Goal: Task Accomplishment & Management: Use online tool/utility

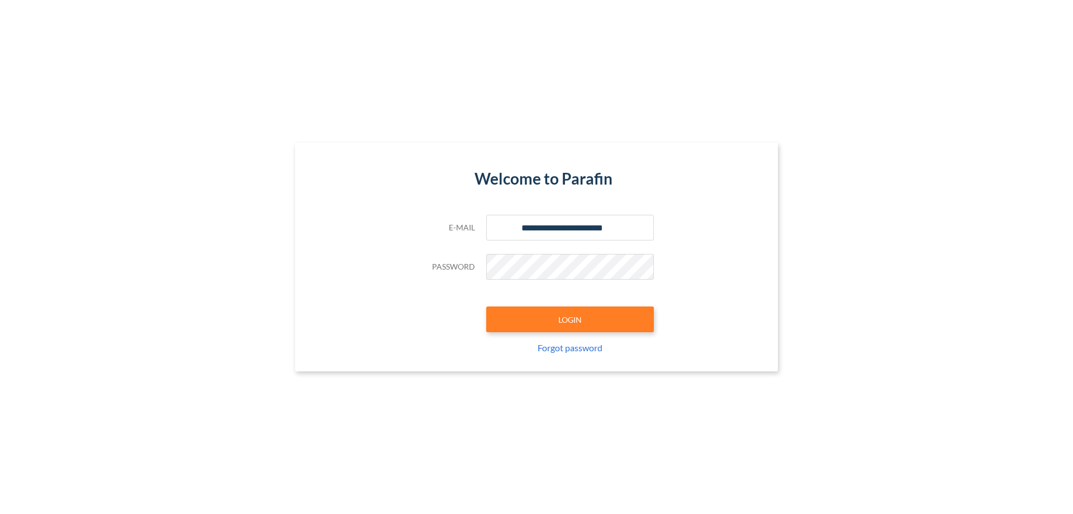
type input "**********"
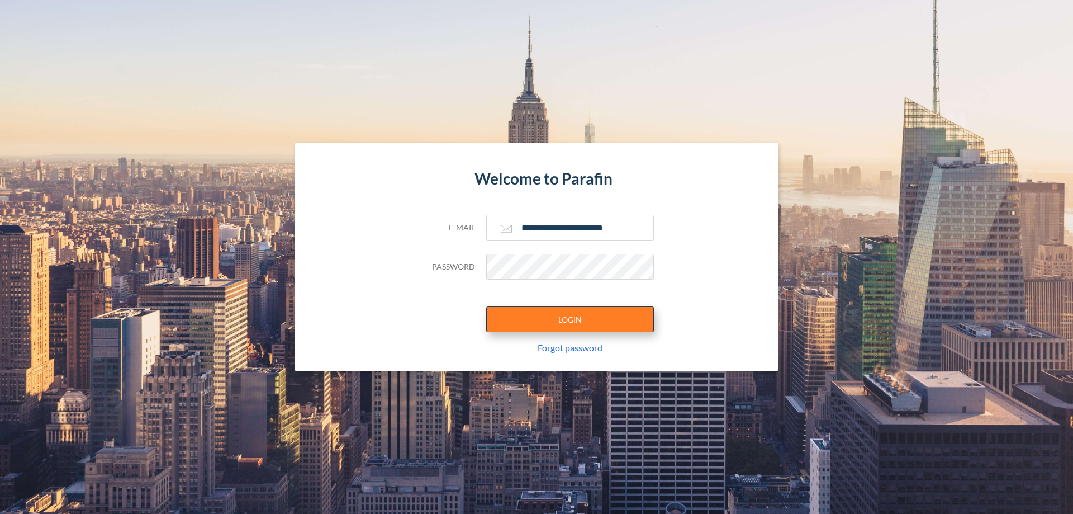
click at [570, 319] on button "LOGIN" at bounding box center [570, 319] width 168 height 26
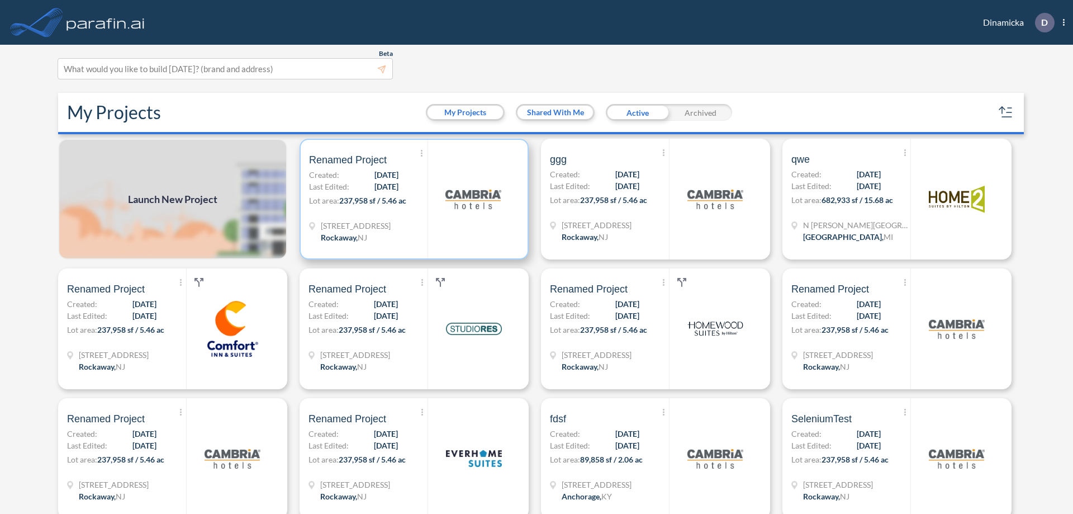
scroll to position [3, 0]
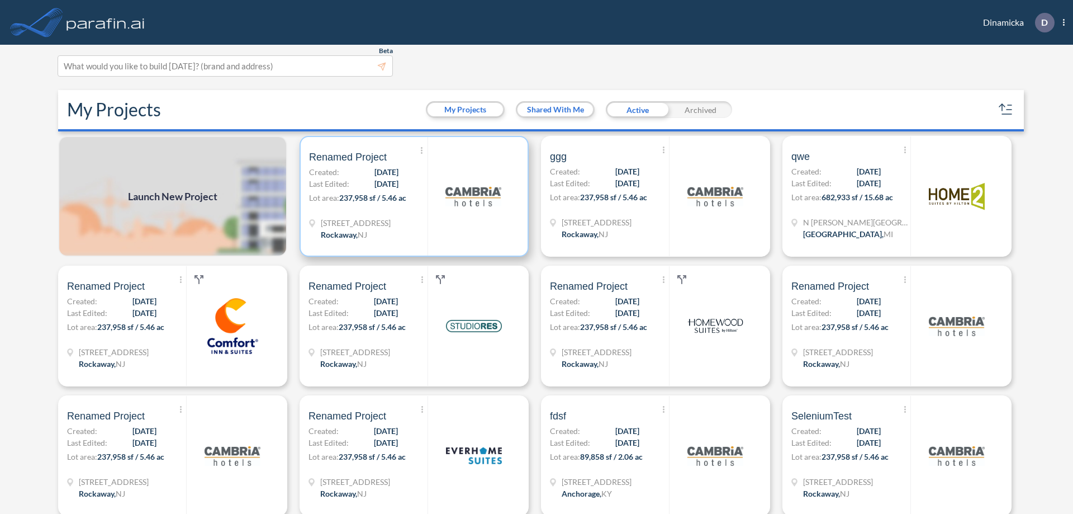
click at [412, 196] on p "Lot area: 237,958 sf / 5.46 ac" at bounding box center [368, 200] width 119 height 16
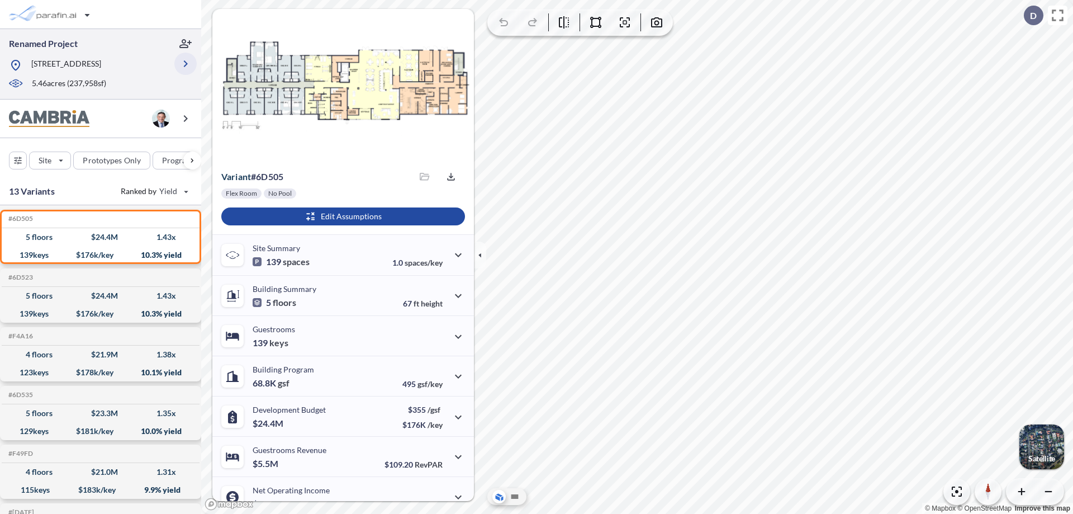
click at [186, 64] on icon "button" at bounding box center [185, 63] width 13 height 13
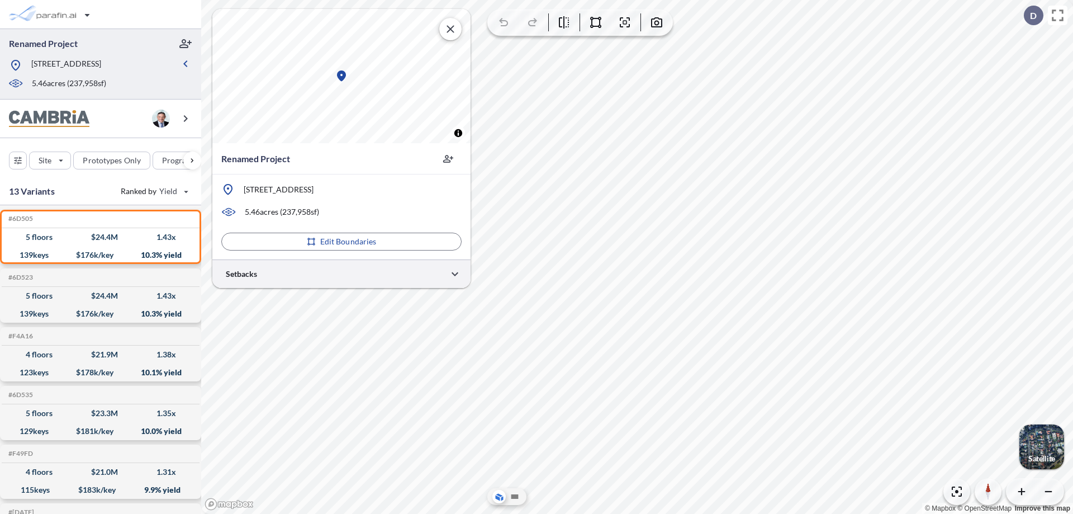
click at [342, 273] on div at bounding box center [341, 273] width 258 height 29
